Goal: Task Accomplishment & Management: Manage account settings

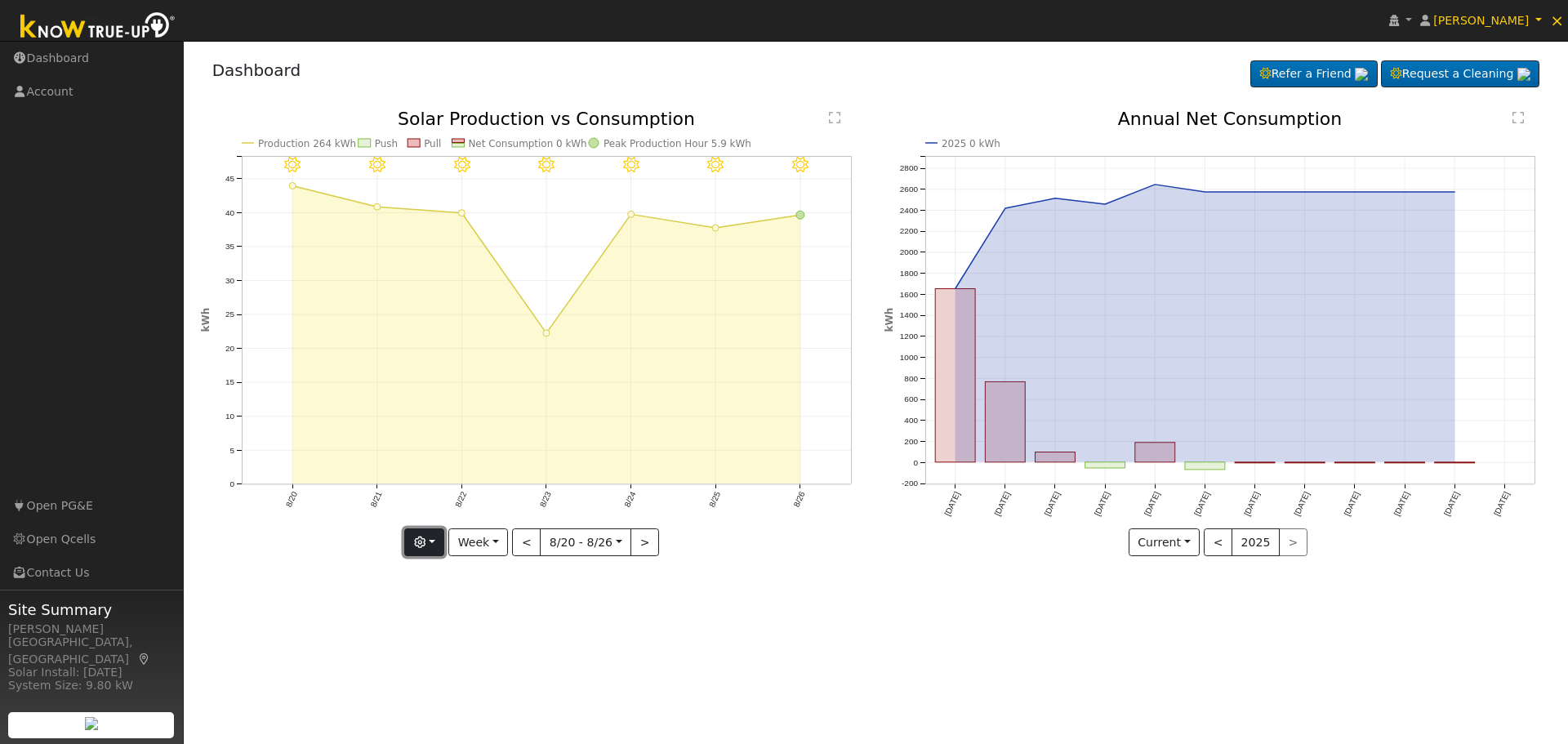
click at [429, 536] on button "button" at bounding box center [425, 542] width 40 height 28
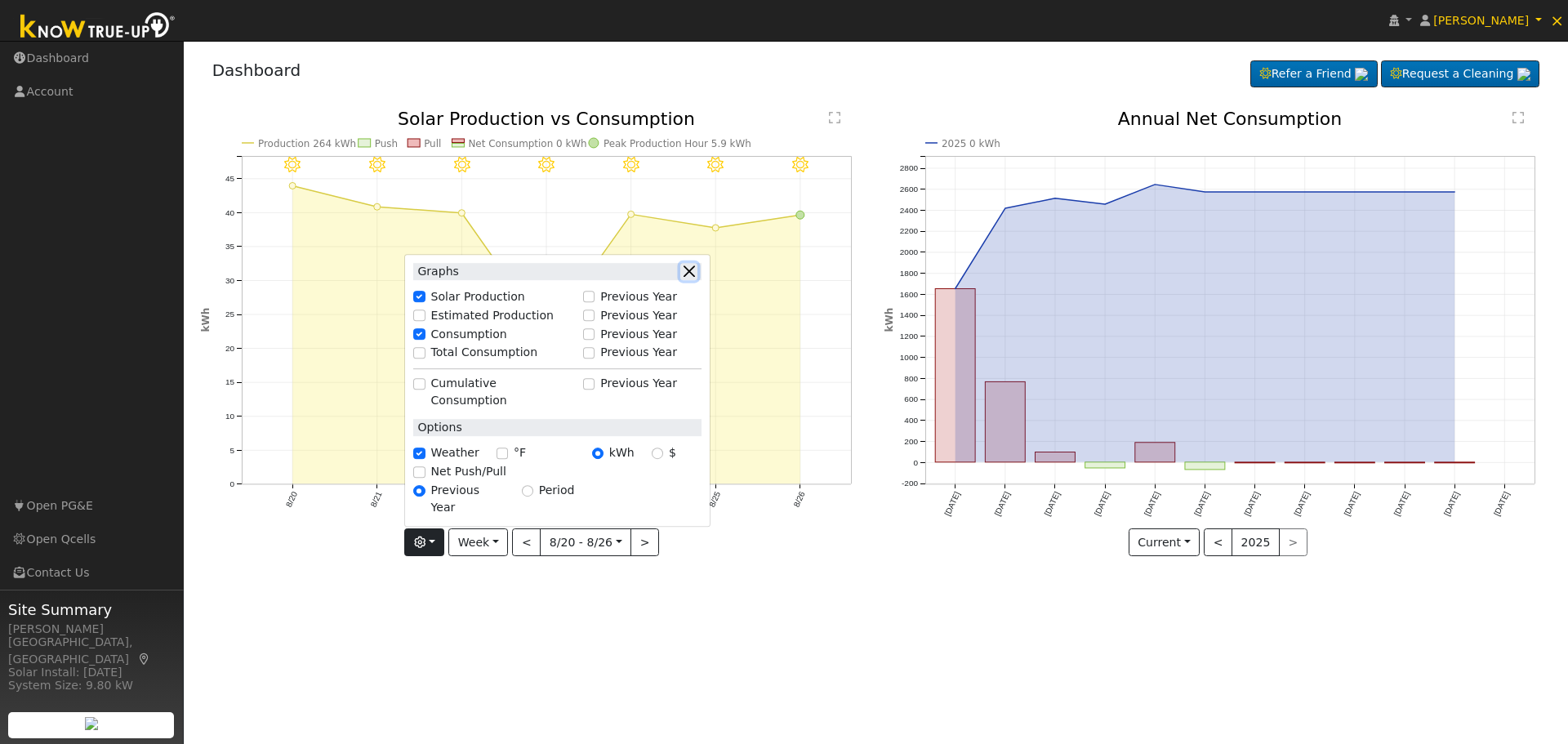
click at [691, 280] on button "button" at bounding box center [688, 271] width 17 height 17
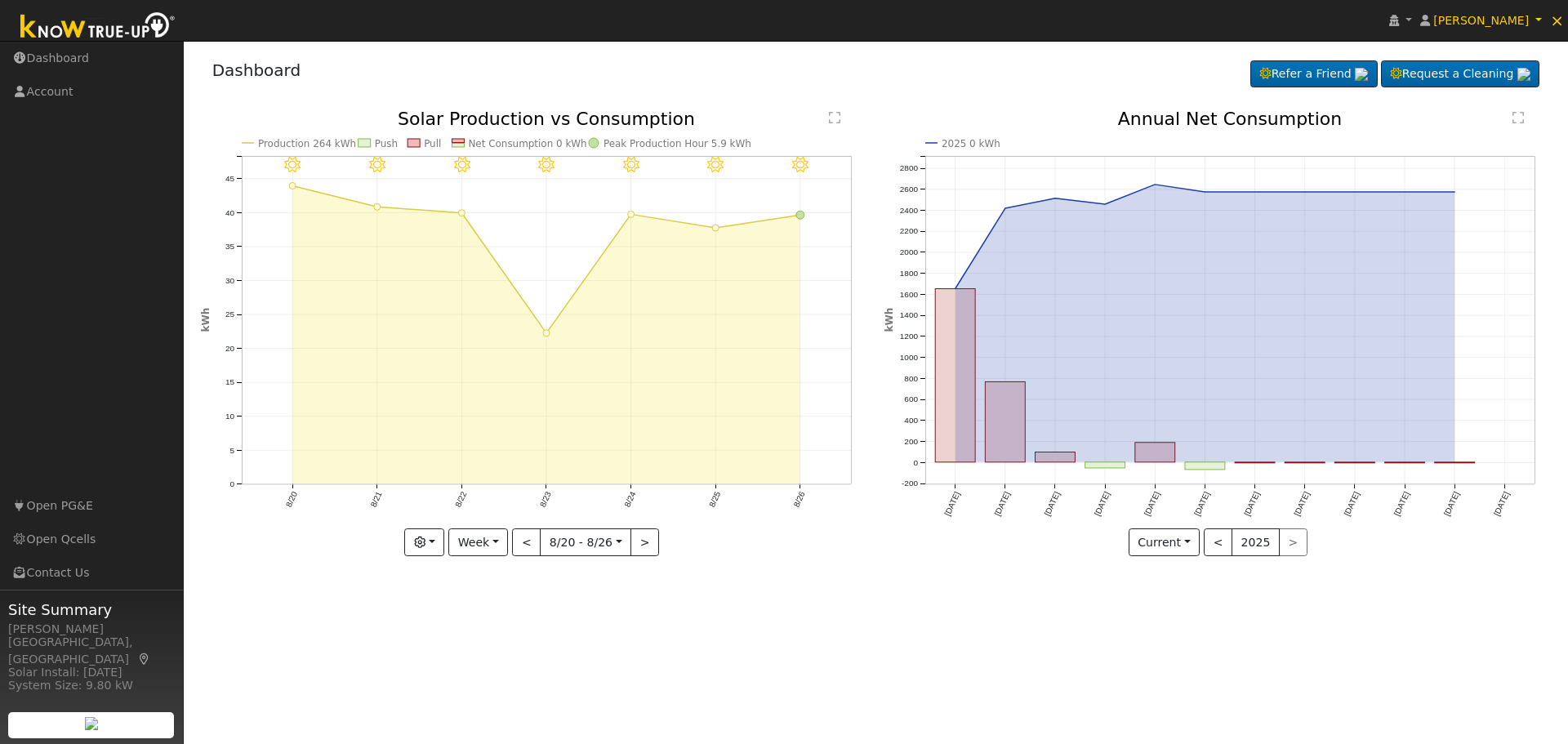
click at [988, 678] on div "User Profile First name Last name Email Email Notifications No Emails No Emails…" at bounding box center [876, 392] width 1384 height 703
click at [255, 76] on link "Dashboard" at bounding box center [258, 71] width 89 height 20
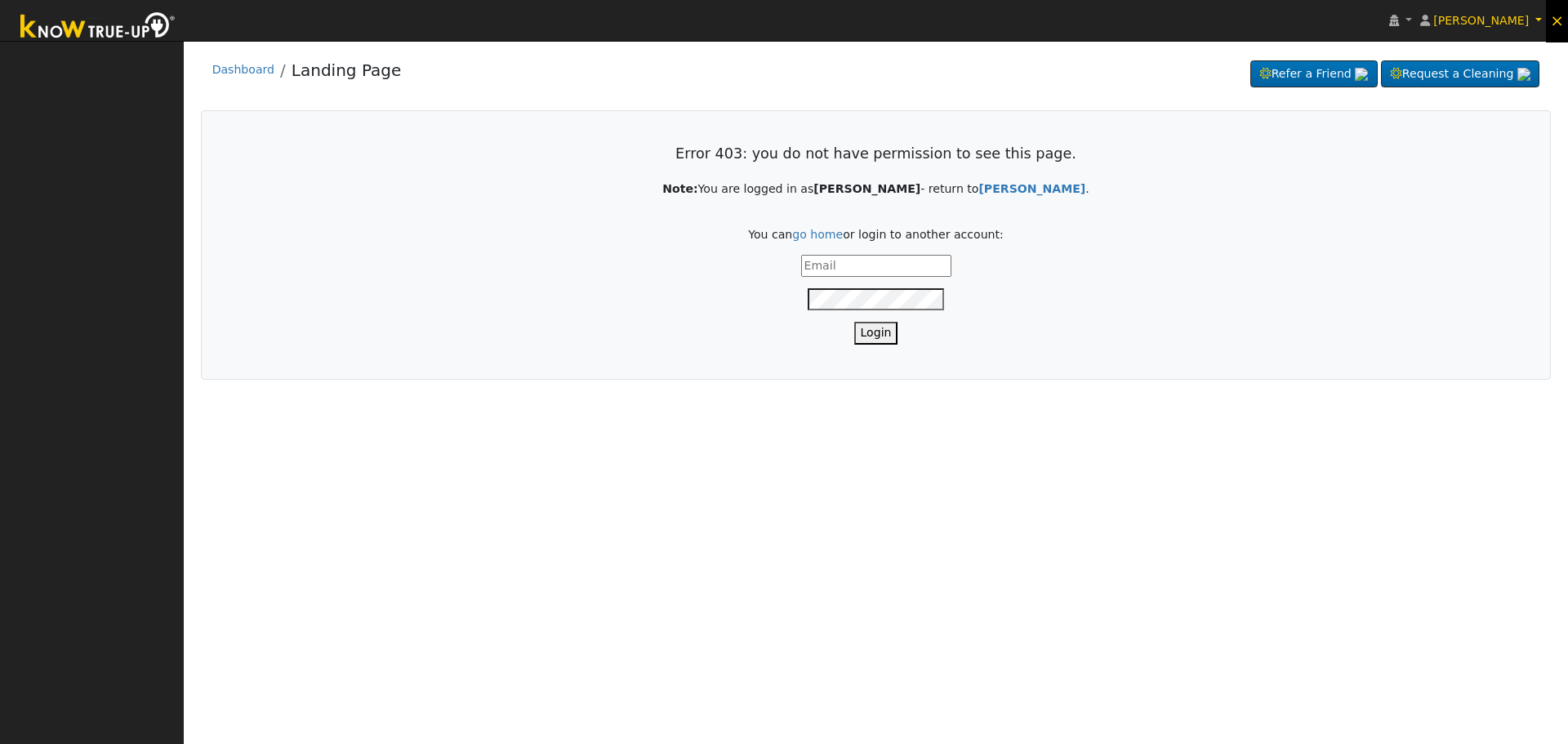
type input "[EMAIL_ADDRESS][DOMAIN_NAME]"
click at [1556, 15] on span "×" at bounding box center [1557, 21] width 14 height 20
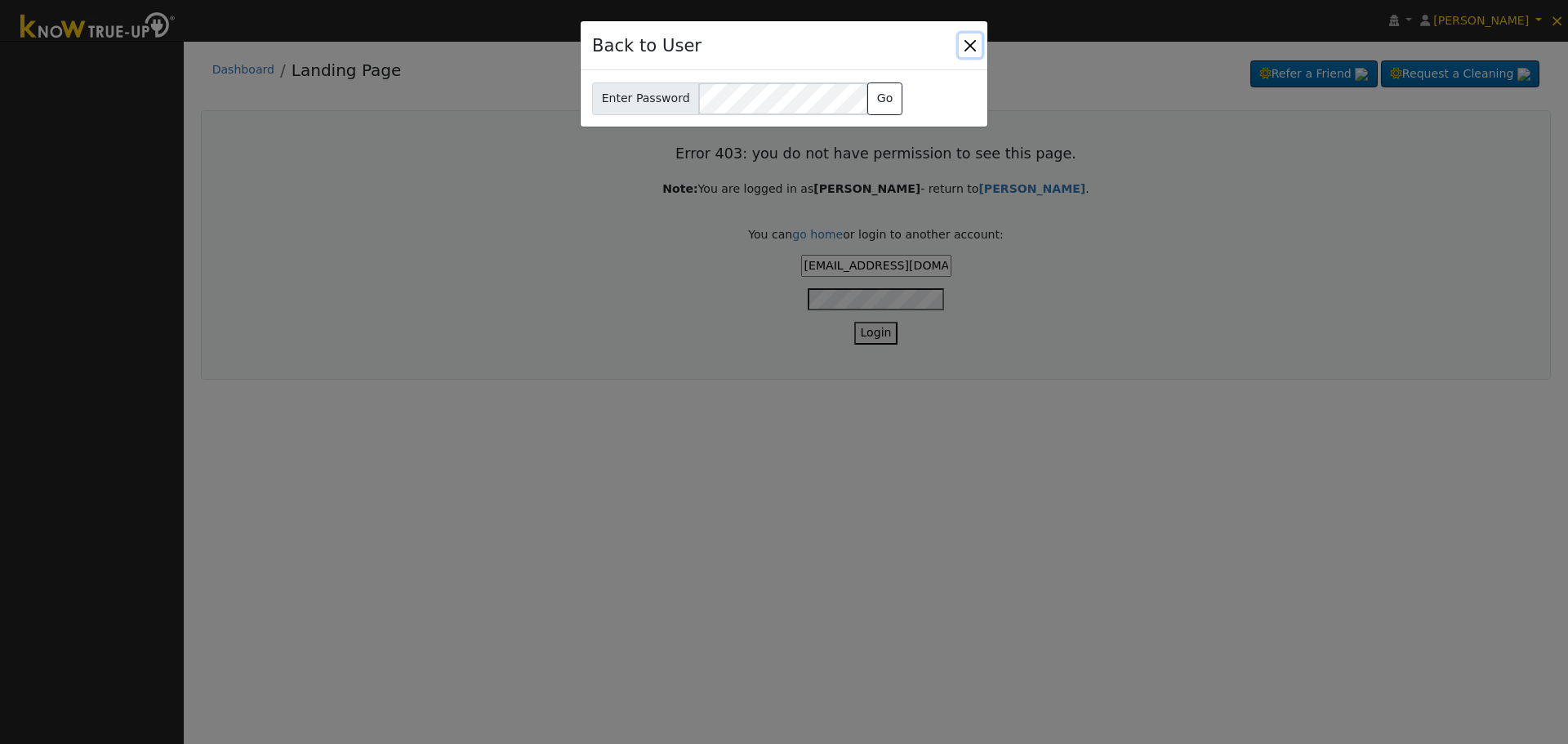
click at [963, 41] on button "Close" at bounding box center [969, 45] width 23 height 23
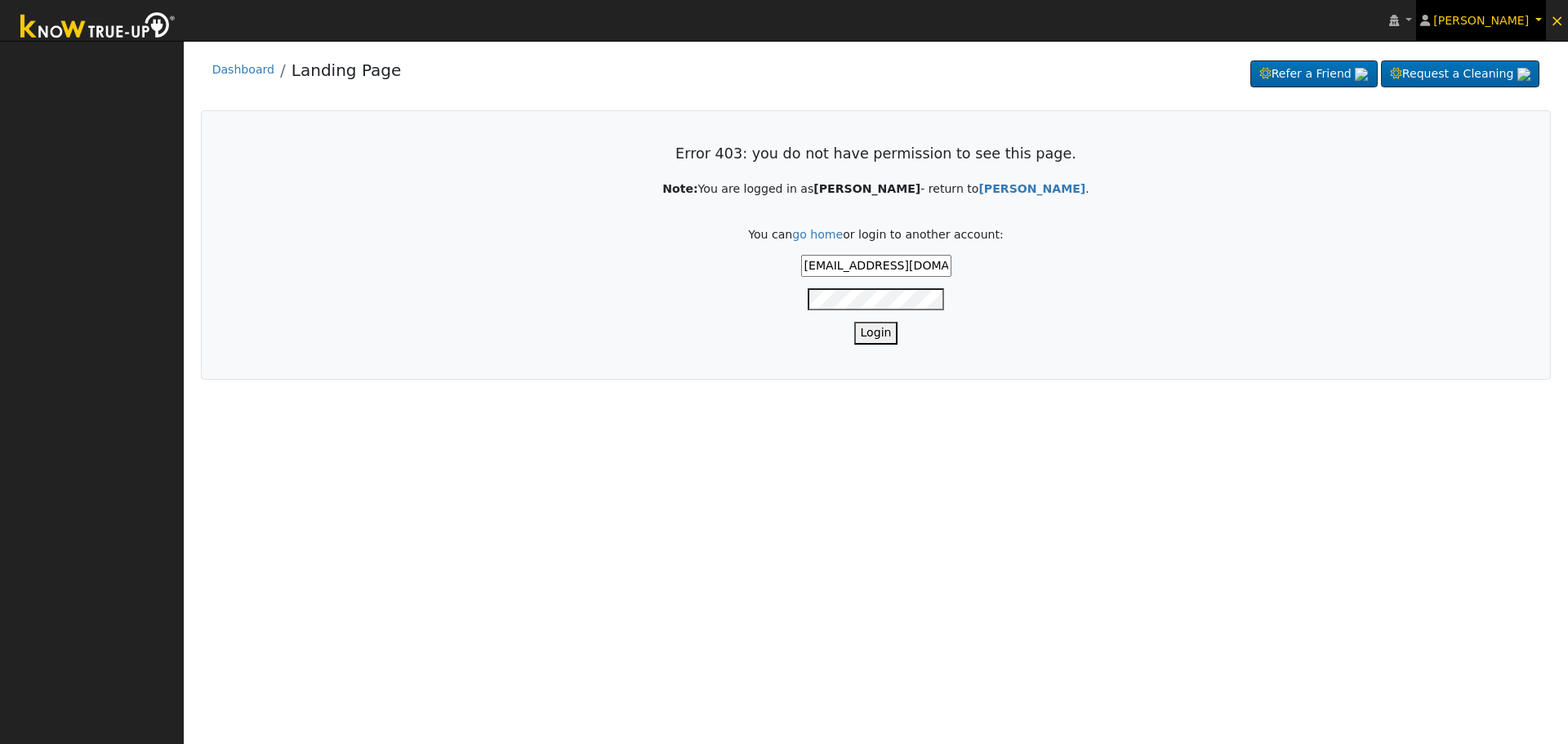
click at [1532, 20] on link "[PERSON_NAME]" at bounding box center [1481, 20] width 130 height 41
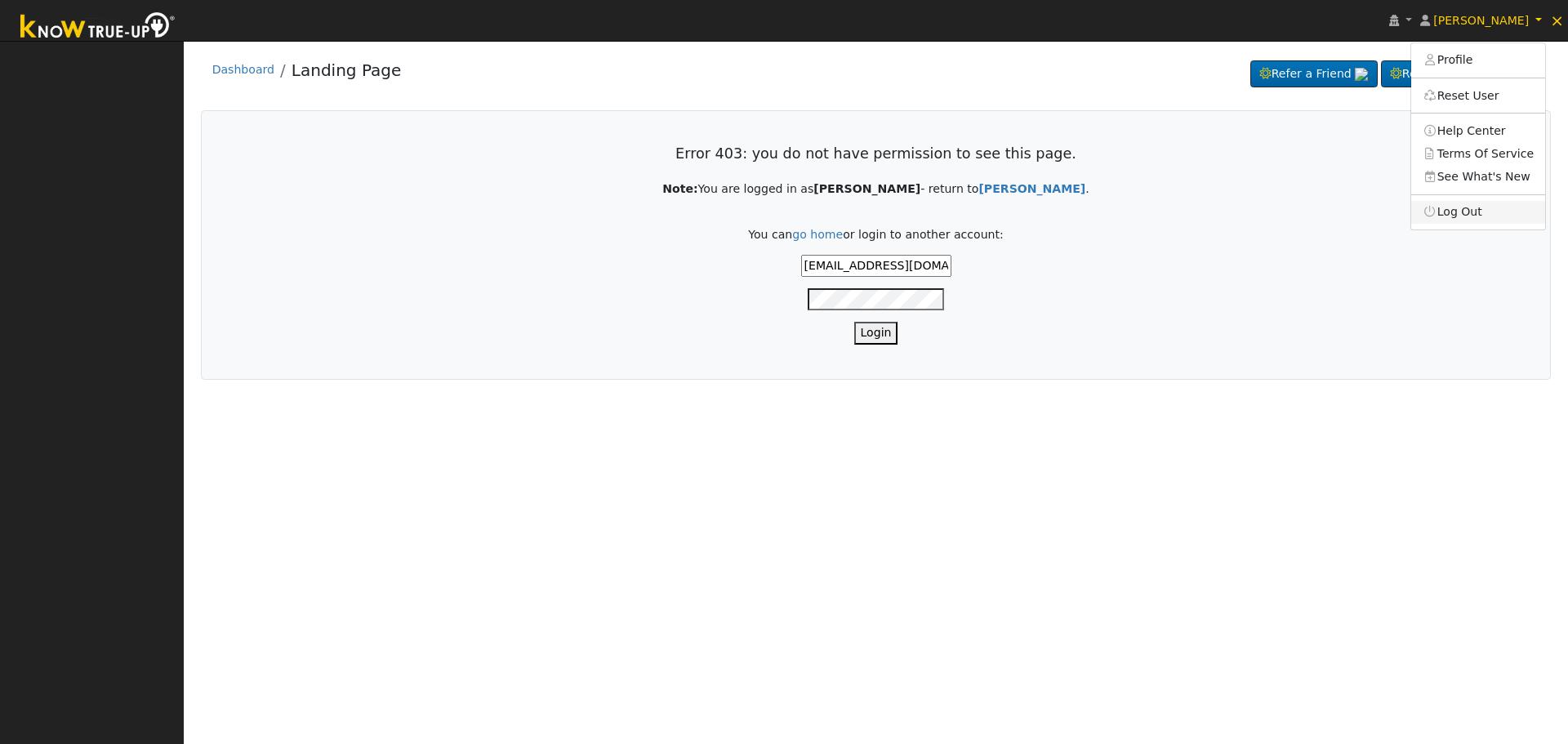
click at [1463, 214] on link "Log Out" at bounding box center [1478, 212] width 134 height 23
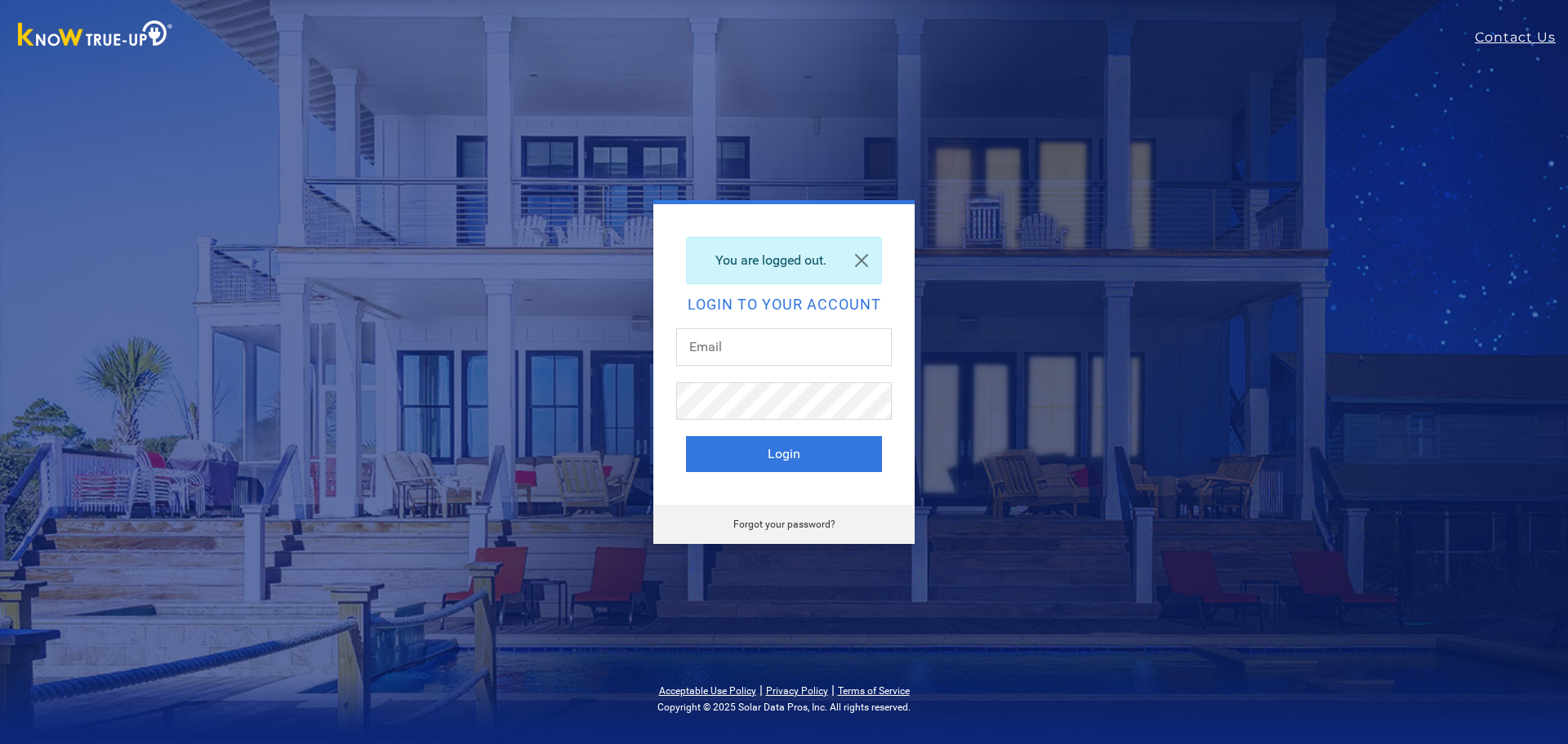
type input "[EMAIL_ADDRESS][DOMAIN_NAME]"
click at [789, 477] on div "You are logged out. Login to your account tylerr@solarnegotiators.com Login" at bounding box center [784, 354] width 261 height 300
click at [782, 466] on button "Login" at bounding box center [784, 455] width 196 height 36
